Goal: Task Accomplishment & Management: Use online tool/utility

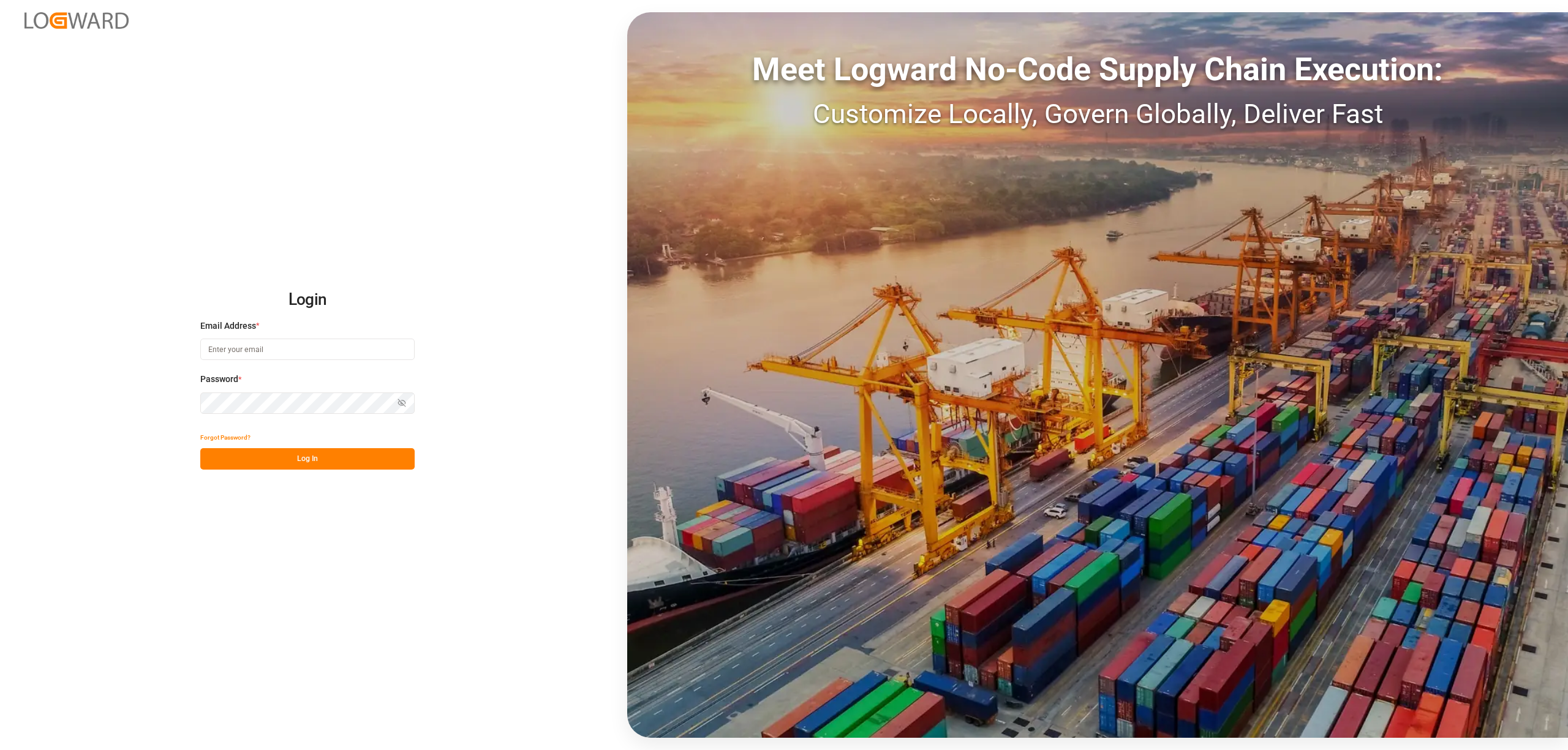
type input "[EMAIL_ADDRESS][PERSON_NAME][DOMAIN_NAME]"
click at [324, 463] on button "Log In" at bounding box center [307, 459] width 214 height 21
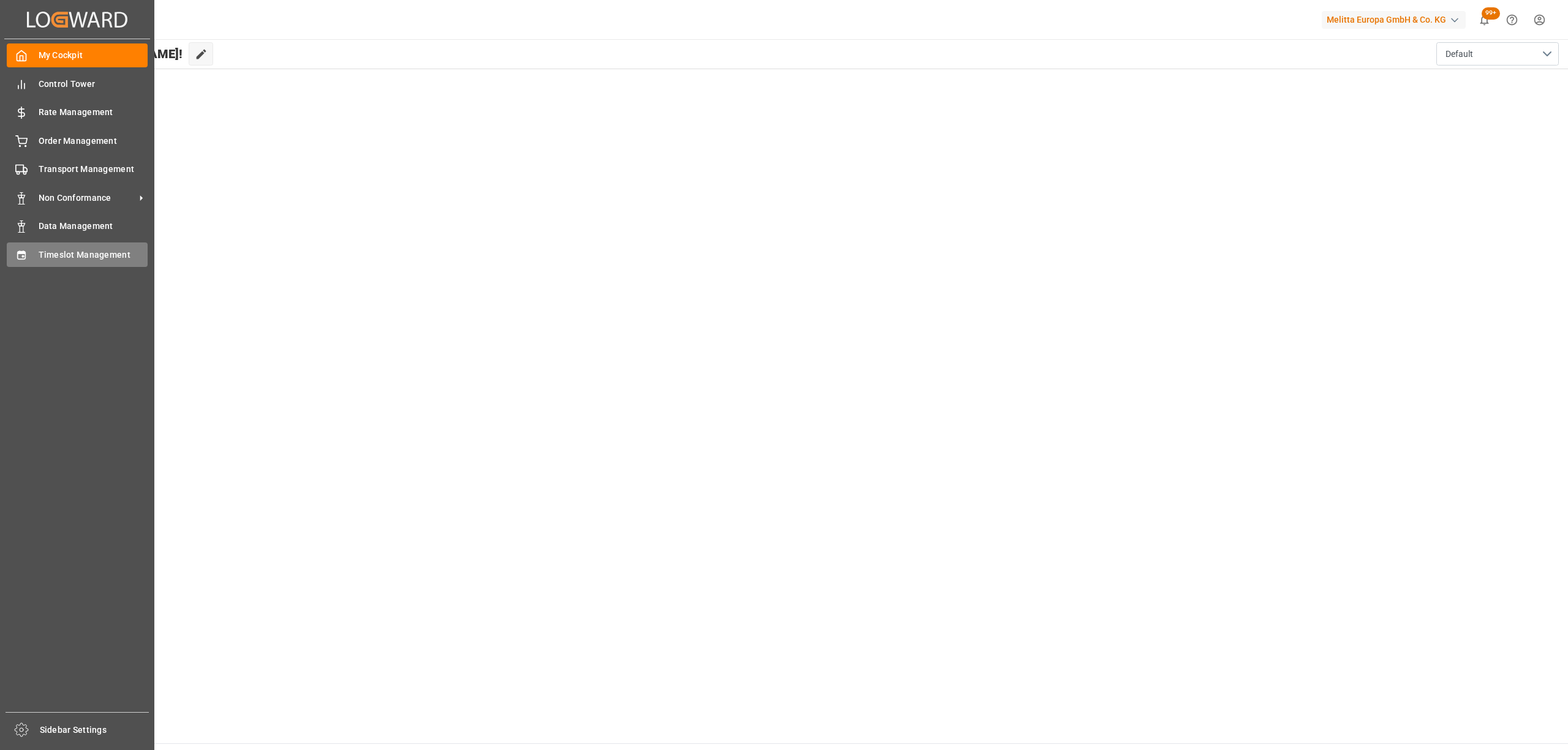
click at [25, 257] on icon at bounding box center [20, 255] width 8 height 9
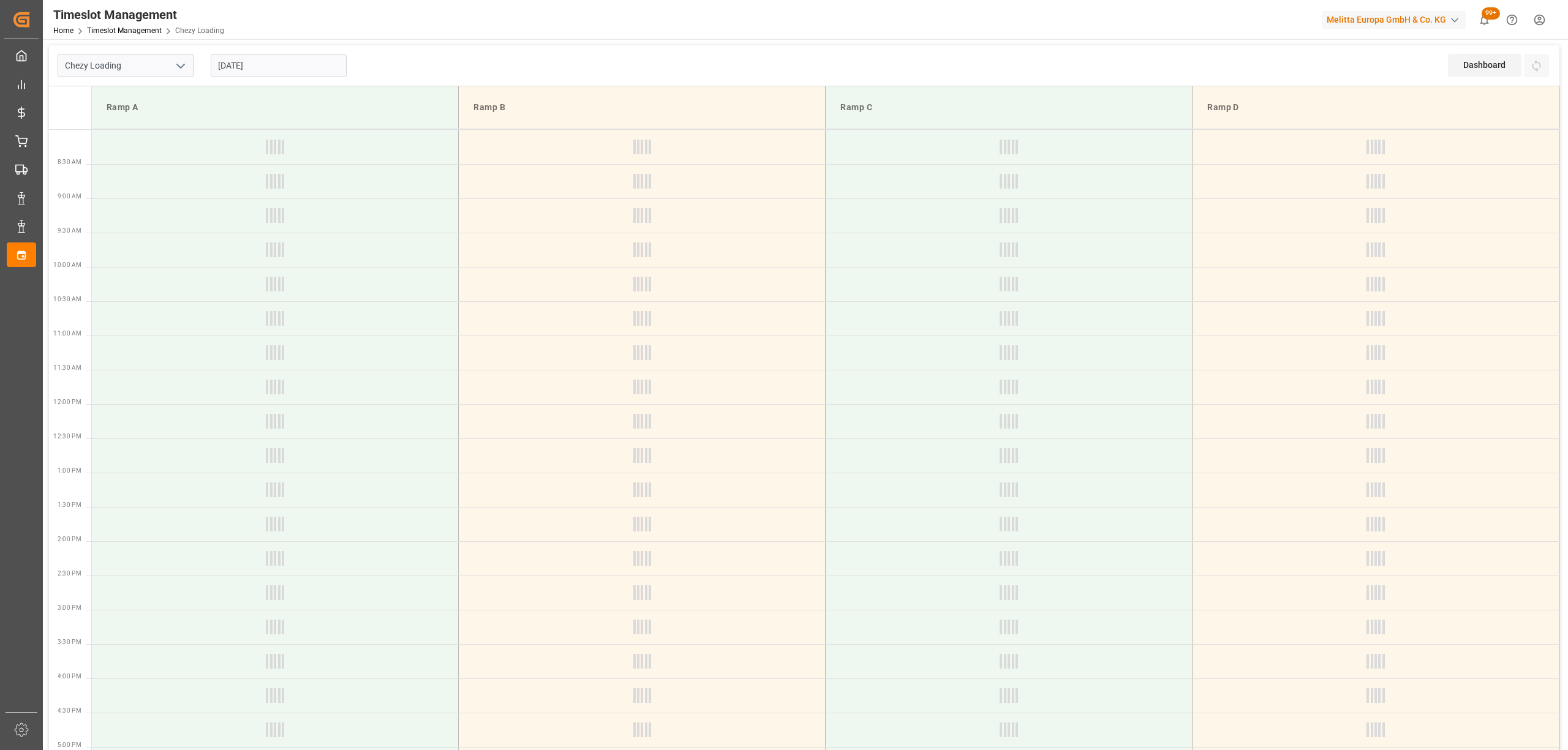
type input "Chezy Loading"
